Goal: Information Seeking & Learning: Learn about a topic

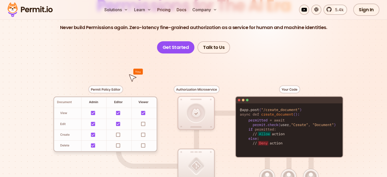
scroll to position [102, 0]
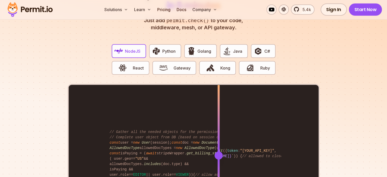
scroll to position [1050, 0]
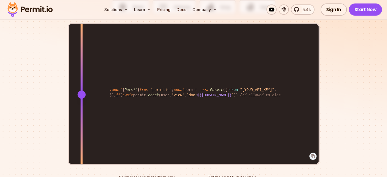
drag, startPoint x: 218, startPoint y: 88, endPoint x: 81, endPoint y: 95, distance: 136.7
click at [81, 95] on div at bounding box center [81, 94] width 2 height 140
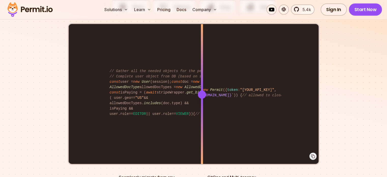
drag, startPoint x: 82, startPoint y: 88, endPoint x: 266, endPoint y: 97, distance: 184.3
click at [202, 96] on div at bounding box center [202, 94] width 2 height 140
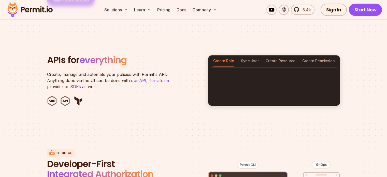
scroll to position [0, 0]
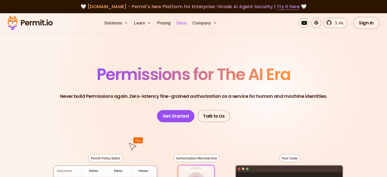
click at [188, 24] on link "Docs" at bounding box center [181, 23] width 14 height 10
click at [172, 23] on link "Pricing" at bounding box center [163, 23] width 17 height 10
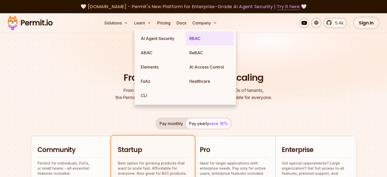
click at [202, 38] on link "RBAC" at bounding box center [209, 38] width 49 height 14
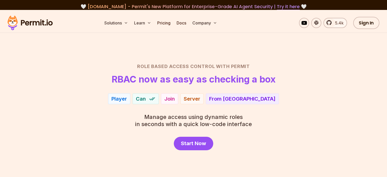
click at [127, 99] on div "Player" at bounding box center [119, 98] width 16 height 7
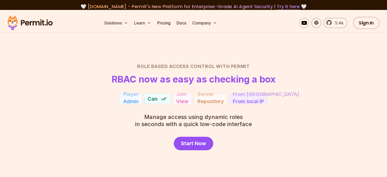
click at [160, 98] on div "Can" at bounding box center [157, 98] width 26 height 11
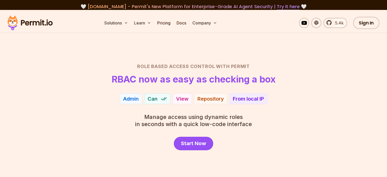
click at [181, 98] on div "View" at bounding box center [182, 98] width 12 height 7
click at [203, 99] on div "Repository" at bounding box center [210, 98] width 26 height 7
click at [238, 98] on div "From local IP" at bounding box center [248, 98] width 31 height 7
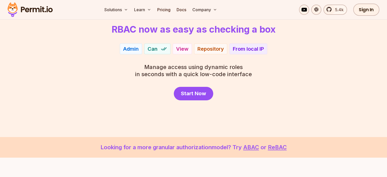
scroll to position [51, 0]
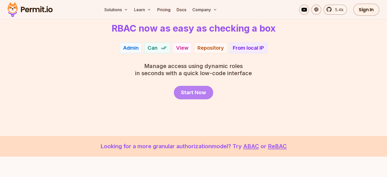
click at [196, 94] on span "Start Now" at bounding box center [193, 92] width 25 height 7
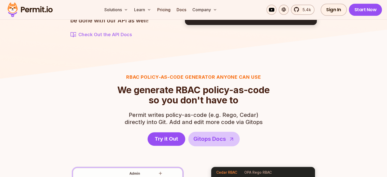
scroll to position [814, 0]
